Goal: Navigation & Orientation: Find specific page/section

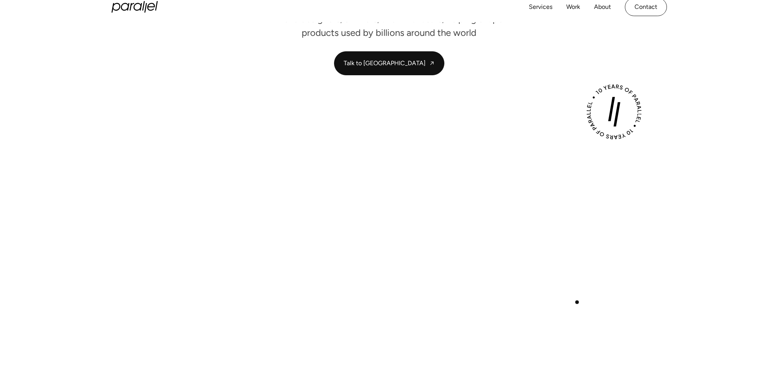
scroll to position [162, 0]
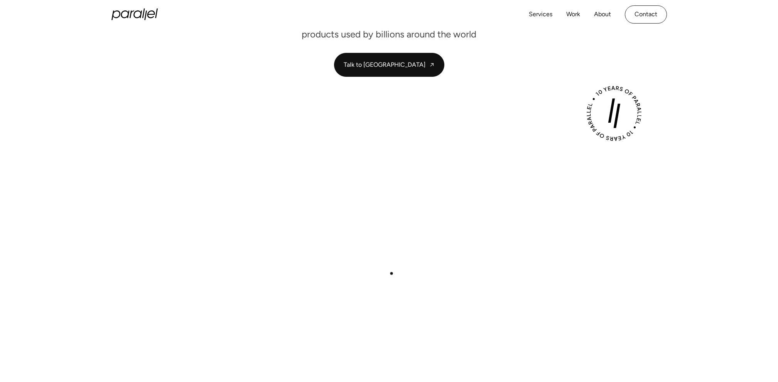
click at [397, 271] on button "Play with Sound" at bounding box center [389, 271] width 60 height 17
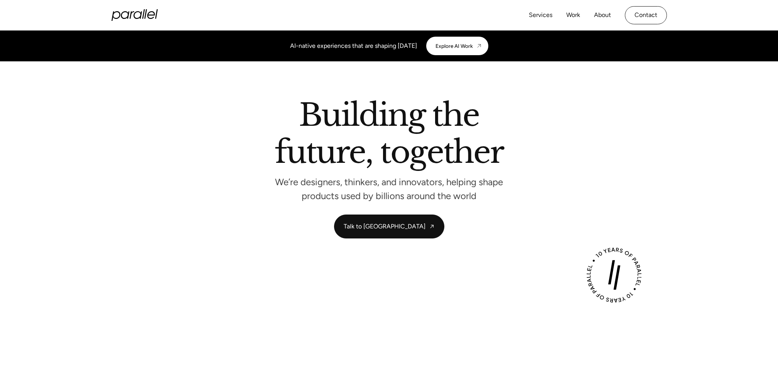
click at [145, 15] on icon "home" at bounding box center [145, 14] width 3 height 10
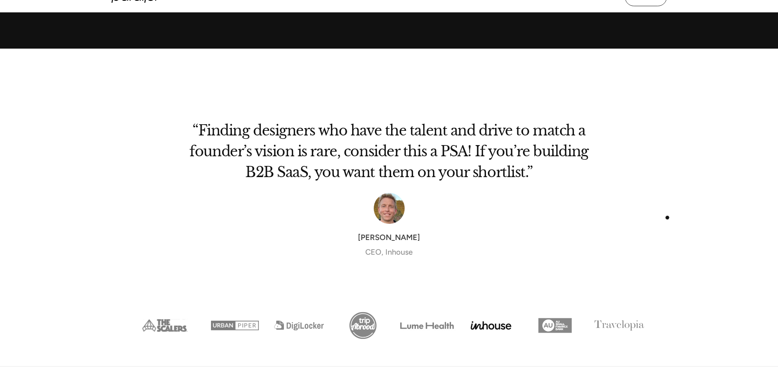
scroll to position [2453, 0]
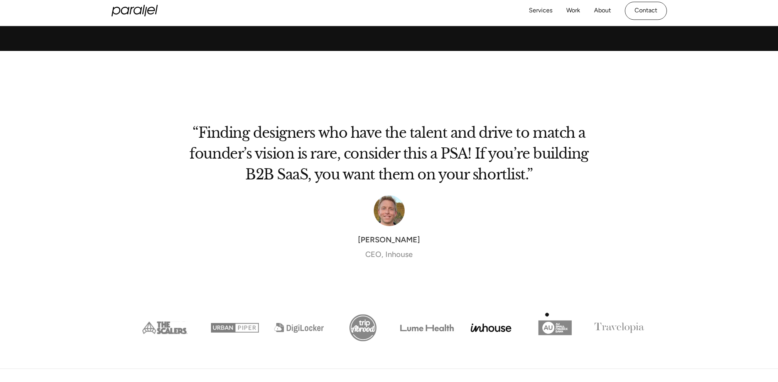
click at [547, 316] on img "Show slide 7 of 8" at bounding box center [555, 328] width 64 height 32
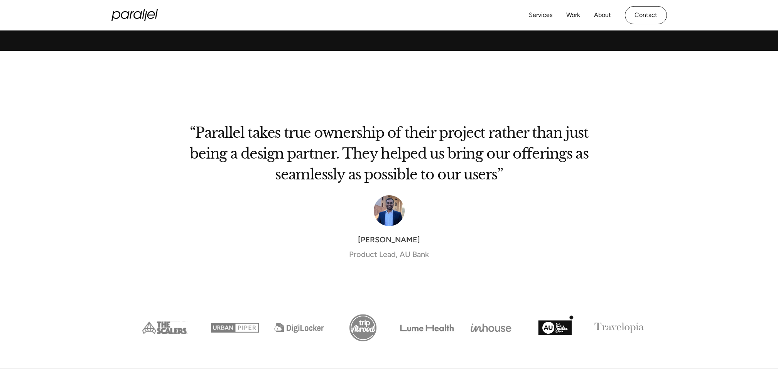
click at [597, 319] on img "Show slide 8 of 8" at bounding box center [619, 328] width 64 height 32
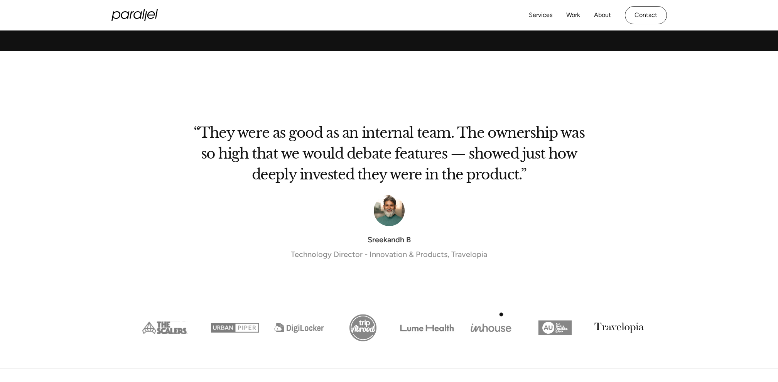
click at [495, 318] on img "Show slide 6 of 8" at bounding box center [491, 328] width 64 height 32
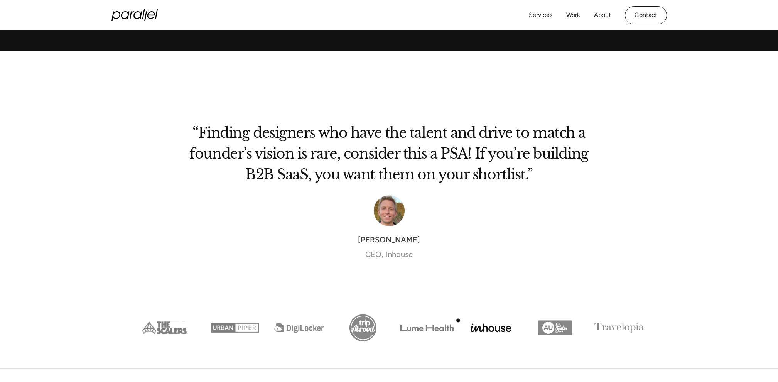
click at [449, 320] on img "Show slide 5 of 8" at bounding box center [427, 328] width 64 height 32
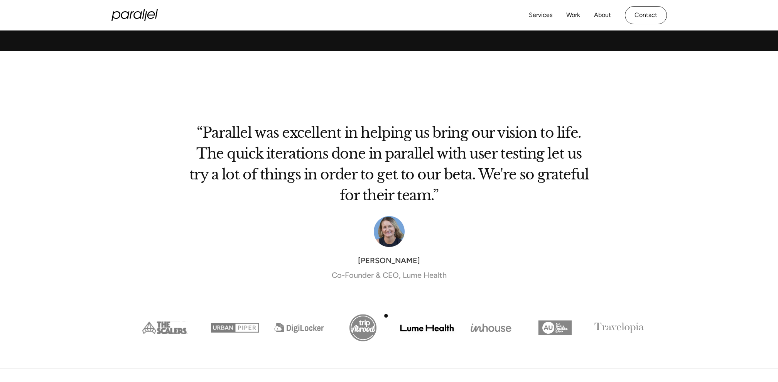
click at [378, 317] on img "Show slide 4 of 8" at bounding box center [363, 328] width 64 height 32
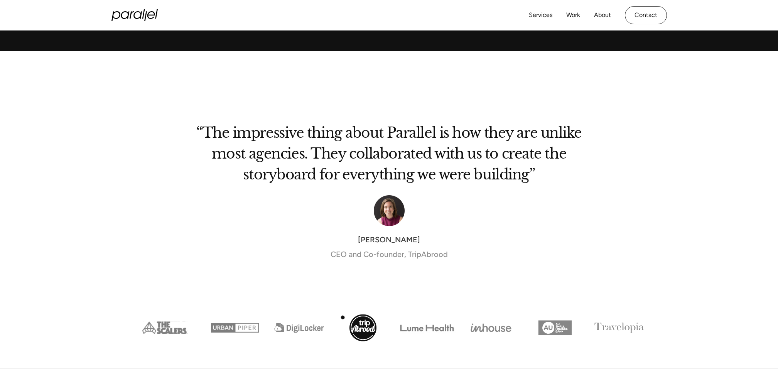
click at [329, 320] on img "Show slide 3 of 8" at bounding box center [299, 328] width 64 height 32
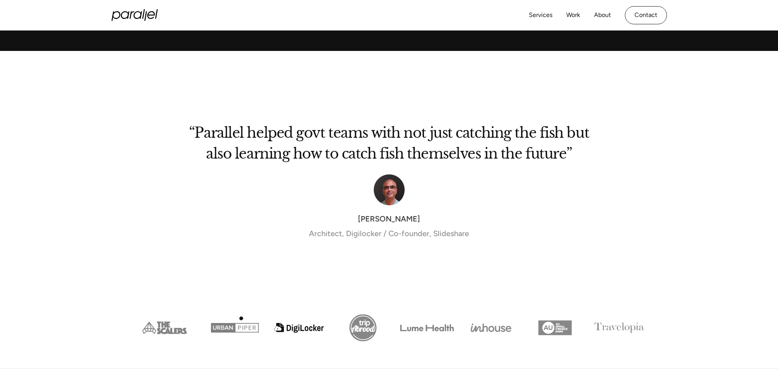
click at [238, 319] on img "Show slide 2 of 8" at bounding box center [235, 328] width 64 height 32
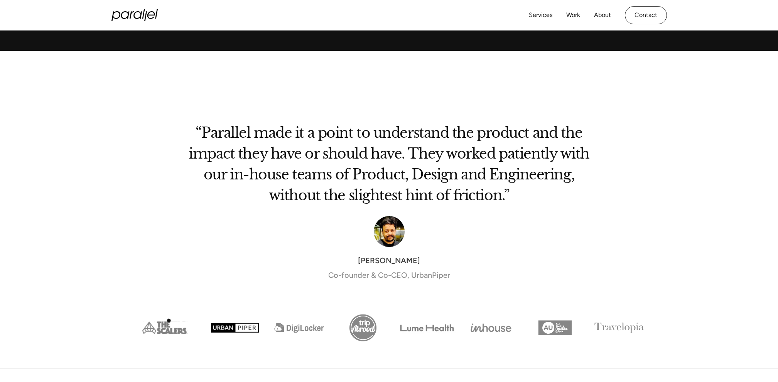
click at [166, 321] on img "Show slide 1 of 8" at bounding box center [165, 328] width 76 height 32
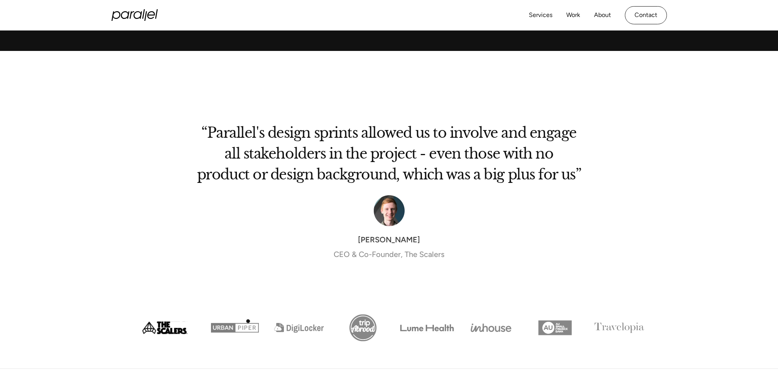
click at [246, 320] on img "Show slide 2 of 8" at bounding box center [235, 328] width 64 height 32
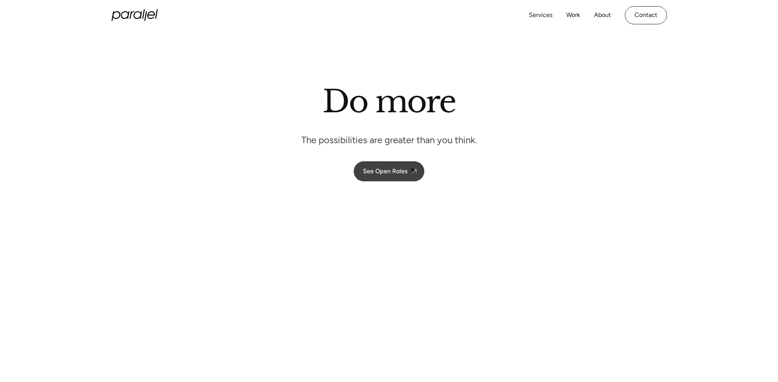
click at [411, 169] on img at bounding box center [415, 171] width 8 height 8
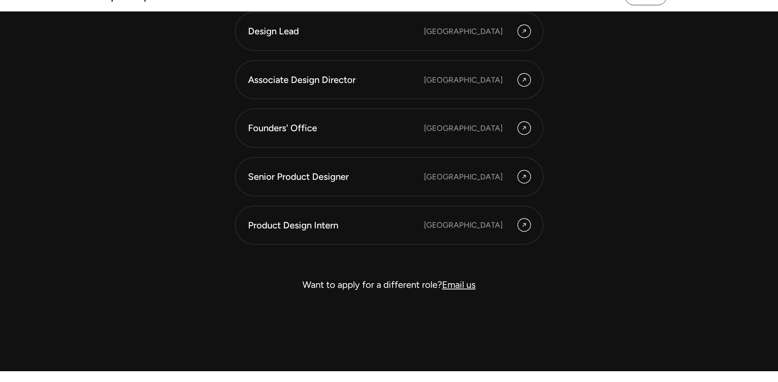
scroll to position [2232, 0]
